Goal: Navigation & Orientation: Find specific page/section

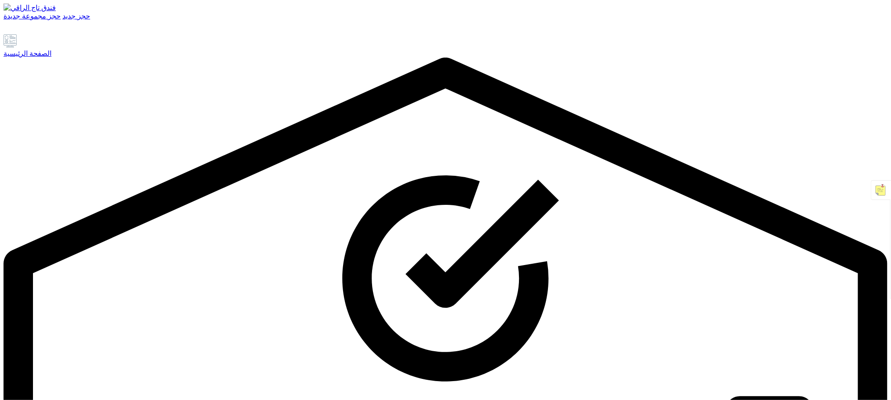
click at [51, 57] on font "الصفحة الرئيسية" at bounding box center [28, 53] width 48 height 7
click at [40, 57] on font "الصفحة الرئيسية" at bounding box center [28, 53] width 48 height 7
click at [51, 57] on font "الصفحة الرئيسية" at bounding box center [28, 53] width 48 height 7
